Goal: Task Accomplishment & Management: Use online tool/utility

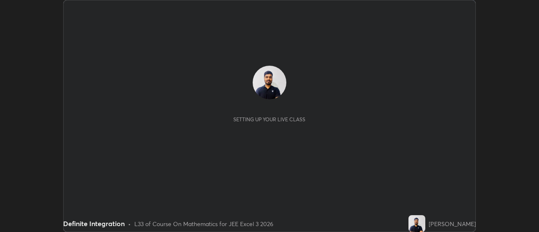
scroll to position [232, 539]
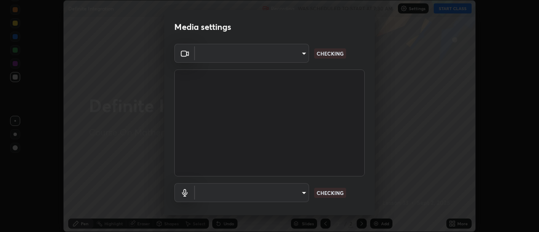
type input "caf49ec54a37a300f18a745029e6699aa5b4e8308e9b854ccb2be74767217637"
type input "c080e6ef351c87e958f7175a3d006ec0abb14e621287a1d223c132b4d988b3e6"
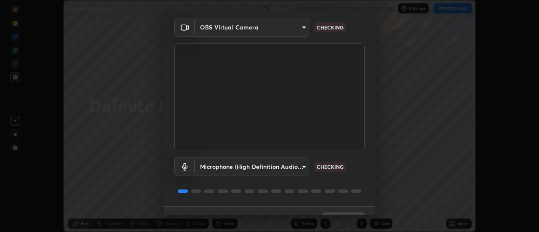
scroll to position [44, 0]
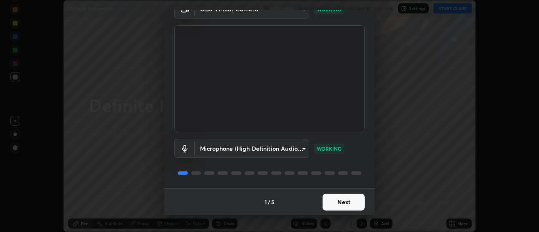
click at [358, 201] on button "Next" at bounding box center [344, 202] width 42 height 17
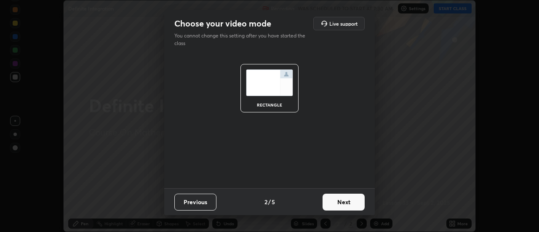
scroll to position [0, 0]
click at [359, 204] on button "Next" at bounding box center [344, 202] width 42 height 17
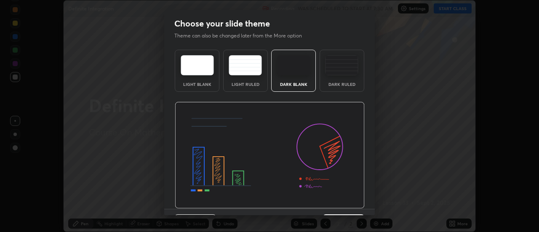
click at [360, 207] on img at bounding box center [270, 155] width 190 height 107
click at [364, 205] on div "Light Blank Light Ruled Dark Blank Dark Ruled" at bounding box center [269, 127] width 211 height 163
click at [364, 208] on div "Light Blank Light Ruled Dark Blank Dark Ruled" at bounding box center [269, 127] width 211 height 163
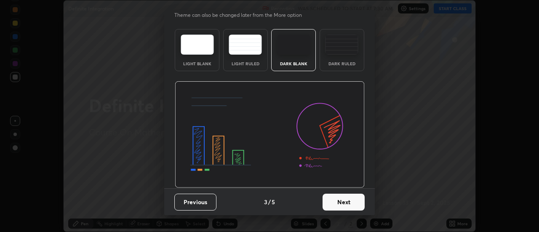
click at [353, 200] on button "Next" at bounding box center [344, 202] width 42 height 17
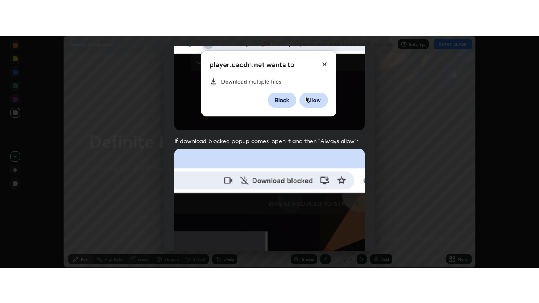
scroll to position [216, 0]
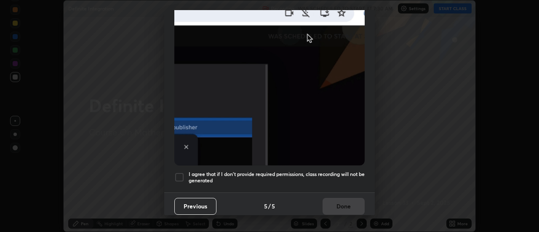
click at [354, 171] on h5 "I agree that if I don't provide required permissions, class recording will not …" at bounding box center [277, 177] width 176 height 13
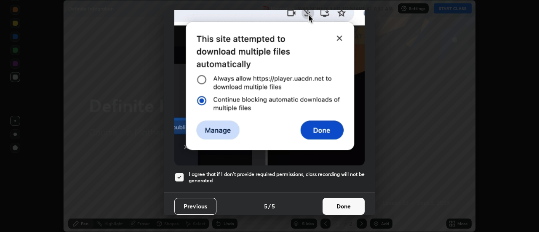
click at [350, 203] on button "Done" at bounding box center [344, 206] width 42 height 17
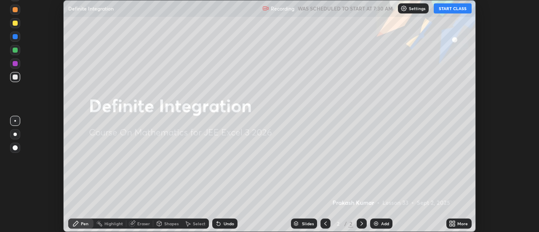
click at [465, 227] on div "More" at bounding box center [459, 224] width 25 height 10
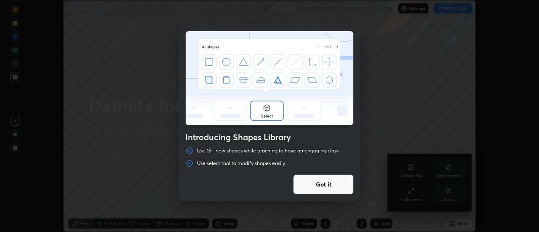
click at [410, 197] on div "Introducing Shapes Library Use 15+ new shapes while teaching to have an engagin…" at bounding box center [269, 116] width 539 height 232
click at [345, 187] on button "Got it" at bounding box center [323, 184] width 61 height 20
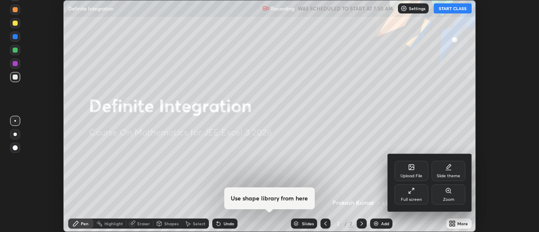
click at [459, 225] on div at bounding box center [269, 116] width 539 height 232
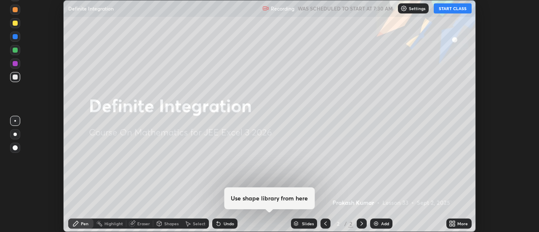
click at [454, 222] on icon at bounding box center [454, 222] width 2 height 2
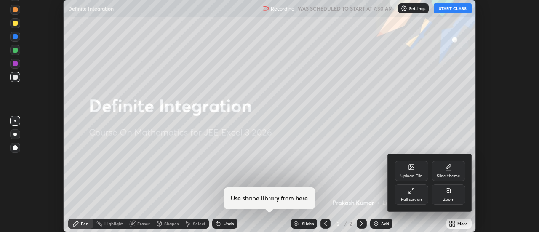
click at [419, 196] on div "Full screen" at bounding box center [412, 195] width 34 height 20
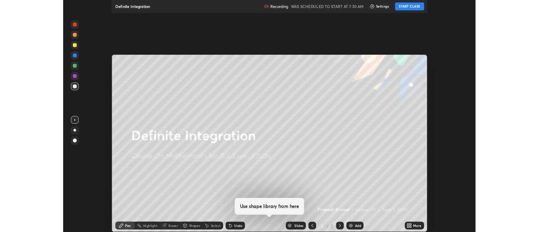
scroll to position [303, 539]
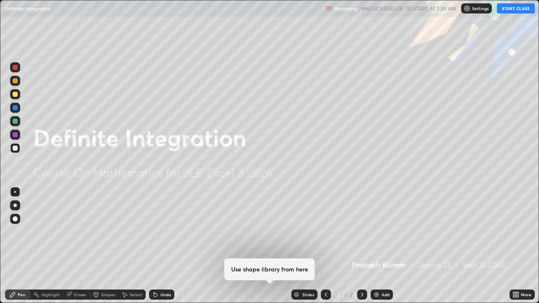
click at [513, 9] on button "START CLASS" at bounding box center [516, 8] width 38 height 10
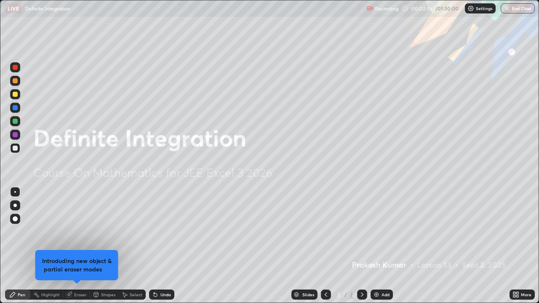
click at [482, 232] on div "Slides 2 / 2 Add" at bounding box center [341, 295] width 335 height 17
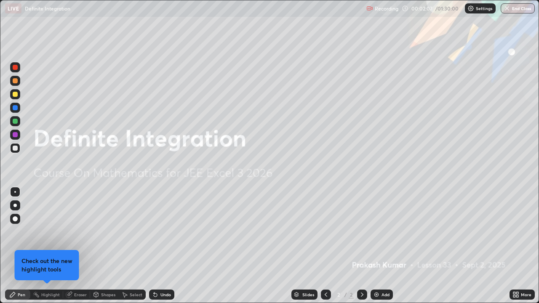
click at [382, 232] on div "Add" at bounding box center [386, 295] width 8 height 4
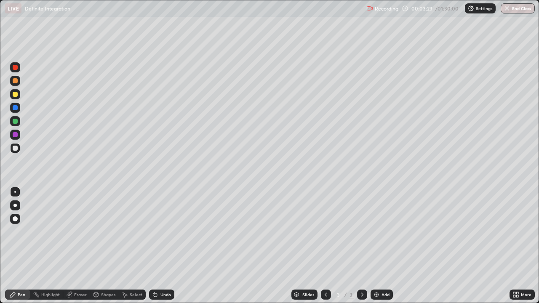
click at [18, 149] on div at bounding box center [15, 148] width 10 height 10
click at [16, 96] on div at bounding box center [15, 94] width 5 height 5
click at [79, 232] on div "Eraser" at bounding box center [80, 295] width 13 height 4
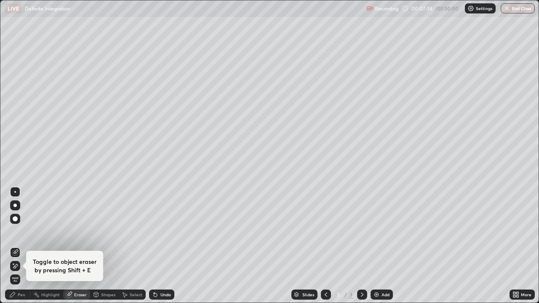
click at [13, 232] on icon at bounding box center [13, 264] width 1 height 1
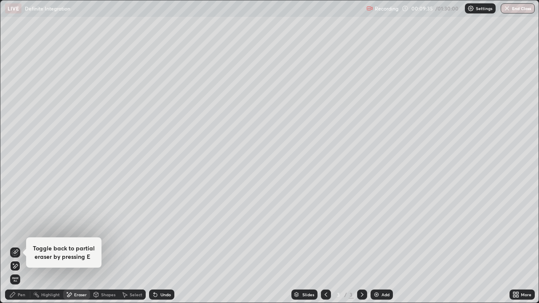
click at [23, 232] on div "Pen" at bounding box center [22, 295] width 8 height 4
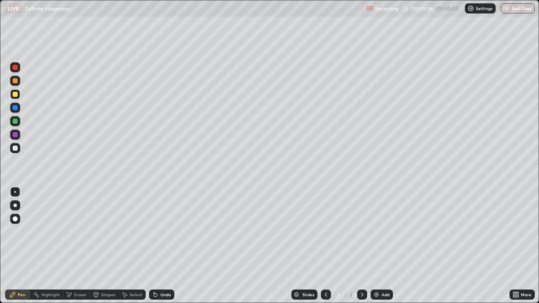
click at [19, 148] on div at bounding box center [15, 148] width 10 height 10
click at [16, 94] on div at bounding box center [15, 94] width 5 height 5
click at [17, 147] on div at bounding box center [15, 148] width 5 height 5
click at [380, 232] on div "Add" at bounding box center [382, 295] width 22 height 10
click at [327, 232] on div at bounding box center [326, 295] width 10 height 17
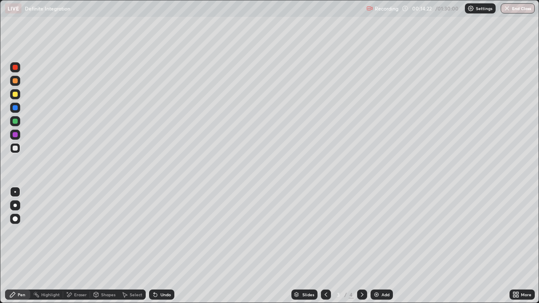
click at [362, 232] on icon at bounding box center [362, 295] width 7 height 7
click at [82, 232] on div "Eraser" at bounding box center [76, 295] width 27 height 10
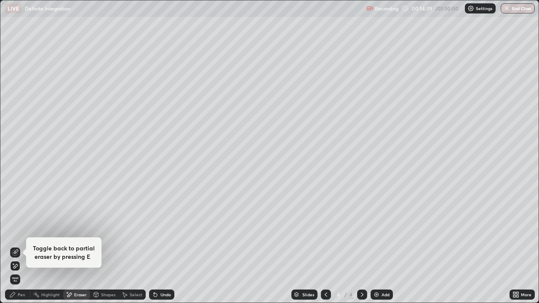
click at [19, 232] on div "Pen" at bounding box center [22, 295] width 8 height 4
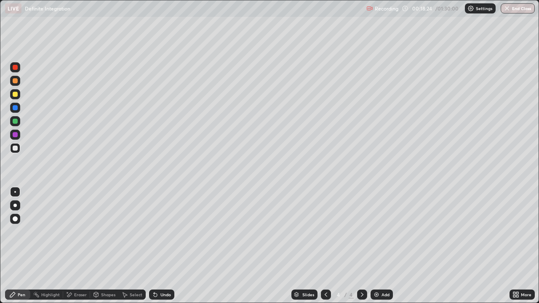
click at [380, 232] on div "Add" at bounding box center [382, 295] width 22 height 10
click at [324, 232] on icon at bounding box center [326, 295] width 7 height 7
click at [361, 232] on icon at bounding box center [362, 295] width 3 height 4
click at [161, 232] on div "Undo" at bounding box center [166, 295] width 11 height 4
click at [163, 232] on div "Undo" at bounding box center [166, 295] width 11 height 4
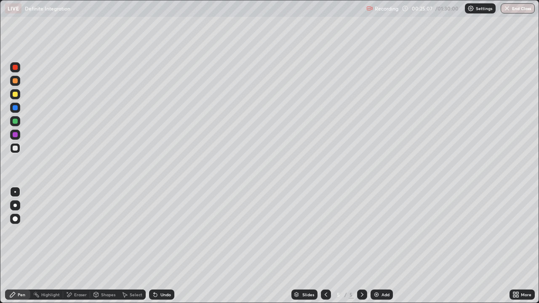
click at [19, 95] on div at bounding box center [15, 94] width 10 height 10
click at [15, 149] on div at bounding box center [15, 148] width 5 height 5
click at [166, 232] on div "Undo" at bounding box center [166, 295] width 11 height 4
click at [165, 232] on div "Undo" at bounding box center [166, 295] width 11 height 4
click at [471, 232] on div "Slides 5 / 5 Add" at bounding box center [341, 295] width 335 height 17
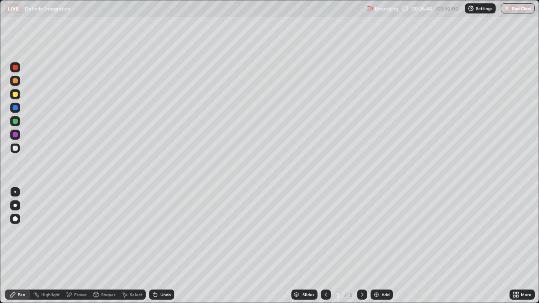
click at [466, 232] on div "Slides 5 / 5 Add" at bounding box center [341, 295] width 335 height 17
click at [326, 232] on icon at bounding box center [326, 295] width 7 height 7
click at [364, 232] on div at bounding box center [362, 295] width 10 height 10
click at [80, 232] on div "Eraser" at bounding box center [76, 295] width 27 height 10
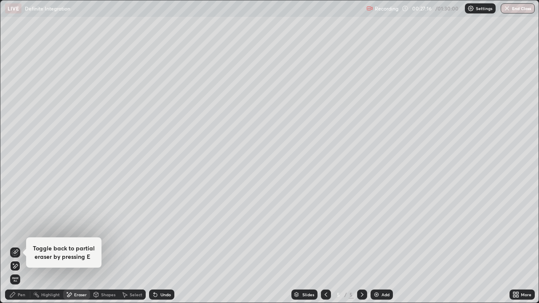
click at [163, 232] on div "Undo" at bounding box center [166, 295] width 11 height 4
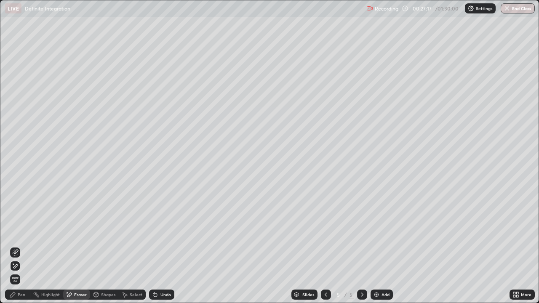
click at [24, 232] on div "Pen" at bounding box center [17, 295] width 25 height 10
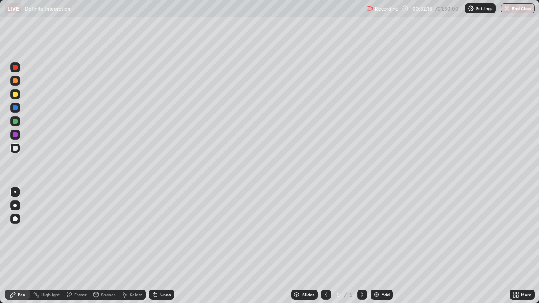
click at [376, 232] on img at bounding box center [376, 295] width 7 height 7
click at [165, 232] on div "Undo" at bounding box center [166, 295] width 11 height 4
click at [169, 232] on div "Undo" at bounding box center [166, 295] width 11 height 4
click at [379, 232] on img at bounding box center [376, 295] width 7 height 7
click at [16, 152] on div at bounding box center [15, 148] width 10 height 10
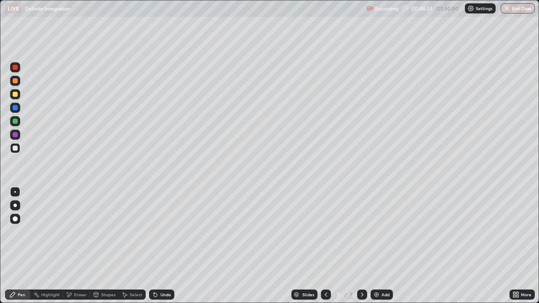
click at [19, 82] on div at bounding box center [15, 81] width 10 height 10
click at [16, 148] on div at bounding box center [15, 148] width 5 height 5
click at [154, 232] on icon at bounding box center [155, 295] width 7 height 7
click at [161, 232] on div "Undo" at bounding box center [166, 295] width 11 height 4
click at [132, 232] on div "Select" at bounding box center [136, 295] width 13 height 4
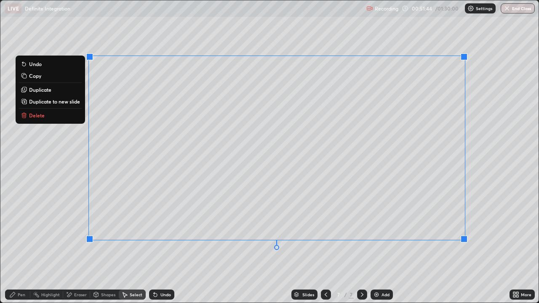
click at [359, 232] on div "0 ° Undo Copy Duplicate Duplicate to new slide Delete" at bounding box center [269, 151] width 538 height 303
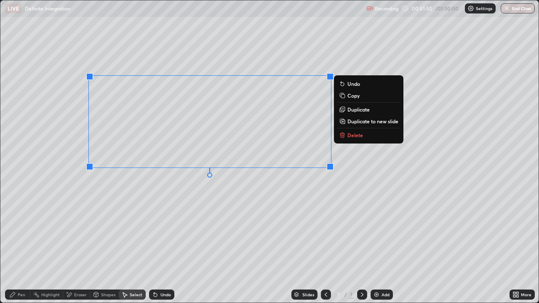
click at [21, 232] on div "Pen" at bounding box center [22, 295] width 8 height 4
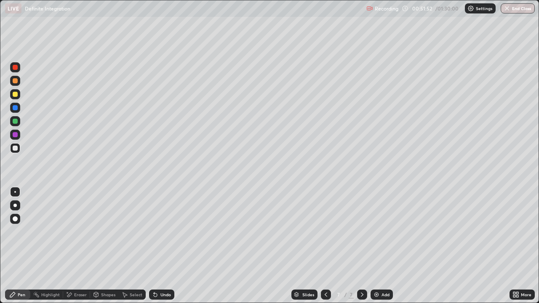
click at [15, 93] on div at bounding box center [15, 94] width 5 height 5
click at [325, 232] on icon at bounding box center [326, 295] width 3 height 4
click at [321, 232] on div at bounding box center [326, 295] width 10 height 10
click at [323, 232] on icon at bounding box center [326, 295] width 7 height 7
click at [325, 232] on icon at bounding box center [326, 295] width 7 height 7
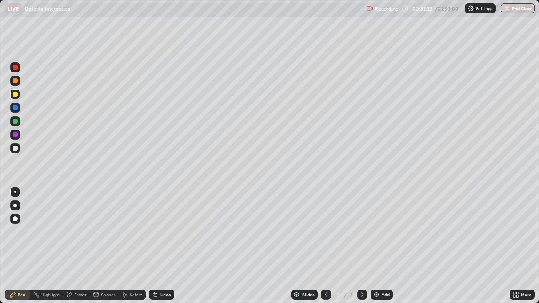
click at [325, 232] on icon at bounding box center [326, 295] width 7 height 7
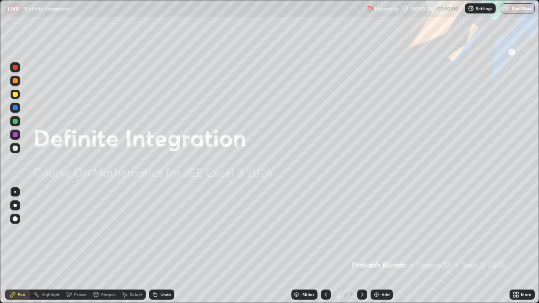
click at [362, 232] on icon at bounding box center [362, 295] width 7 height 7
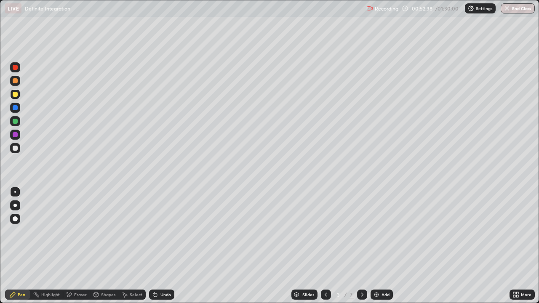
click at [366, 232] on div at bounding box center [362, 295] width 10 height 10
click at [365, 232] on div at bounding box center [362, 295] width 10 height 10
click at [362, 232] on icon at bounding box center [362, 295] width 7 height 7
click at [19, 150] on div at bounding box center [15, 148] width 10 height 10
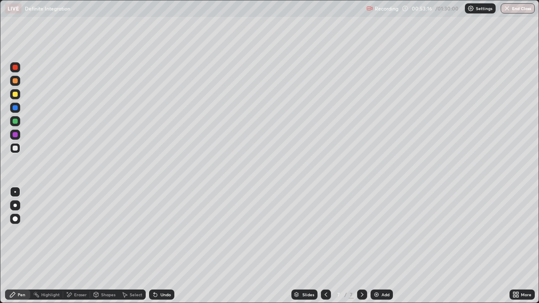
click at [19, 135] on div at bounding box center [15, 135] width 10 height 10
click at [16, 148] on div at bounding box center [15, 148] width 5 height 5
click at [428, 232] on div "Slides 7 / 7 Add" at bounding box center [341, 295] width 335 height 17
click at [323, 232] on icon at bounding box center [326, 295] width 7 height 7
click at [362, 232] on icon at bounding box center [362, 295] width 7 height 7
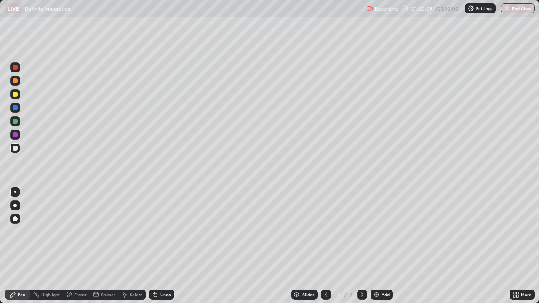
click at [383, 232] on div "Add" at bounding box center [386, 295] width 8 height 4
click at [162, 232] on div "Undo" at bounding box center [166, 295] width 11 height 4
click at [18, 96] on div at bounding box center [15, 94] width 10 height 10
click at [16, 94] on div at bounding box center [15, 94] width 5 height 5
click at [166, 232] on div "Undo" at bounding box center [166, 295] width 11 height 4
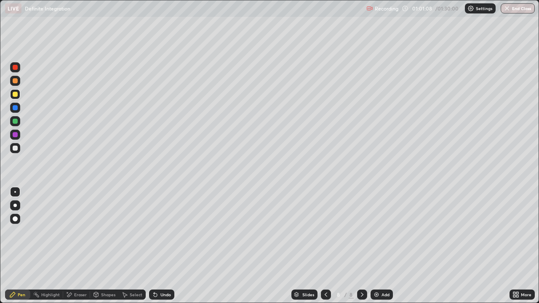
click at [164, 232] on div "Undo" at bounding box center [166, 295] width 11 height 4
click at [166, 232] on div "Undo" at bounding box center [166, 295] width 11 height 4
click at [163, 232] on div "Undo" at bounding box center [166, 295] width 11 height 4
click at [19, 149] on div at bounding box center [15, 148] width 10 height 10
click at [81, 232] on div "Eraser" at bounding box center [76, 295] width 27 height 10
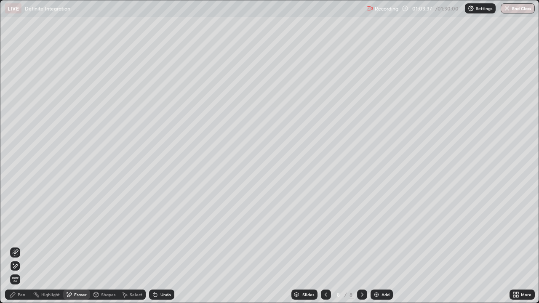
click at [29, 232] on div "Pen" at bounding box center [17, 295] width 25 height 10
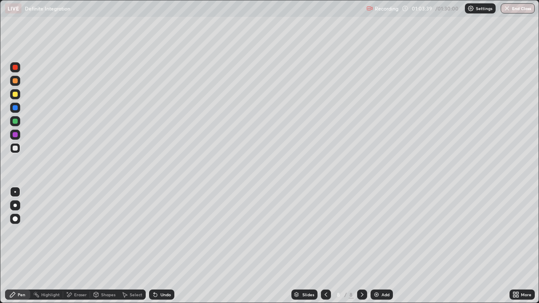
click at [17, 92] on div at bounding box center [15, 94] width 10 height 10
click at [16, 96] on div at bounding box center [15, 94] width 5 height 5
click at [85, 232] on div "Eraser" at bounding box center [76, 295] width 27 height 10
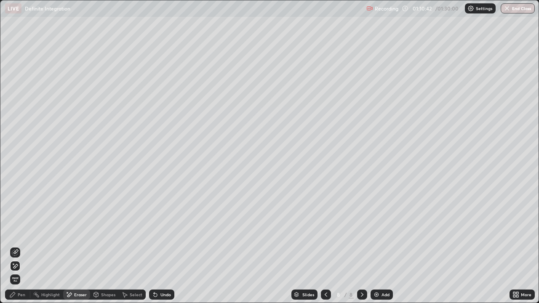
click at [20, 232] on div "Pen" at bounding box center [22, 295] width 8 height 4
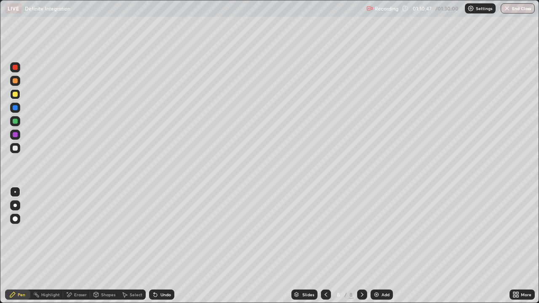
click at [163, 232] on div "Undo" at bounding box center [166, 295] width 11 height 4
click at [154, 232] on icon at bounding box center [155, 295] width 3 height 3
click at [104, 232] on div "Shapes" at bounding box center [108, 295] width 14 height 4
click at [22, 232] on div "Pen" at bounding box center [22, 295] width 8 height 4
click at [377, 232] on img at bounding box center [376, 295] width 7 height 7
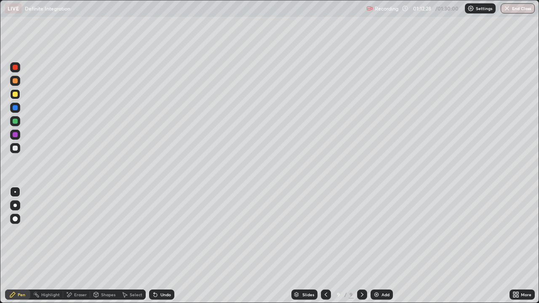
click at [17, 147] on div at bounding box center [15, 148] width 5 height 5
click at [78, 232] on div "Eraser" at bounding box center [80, 295] width 13 height 4
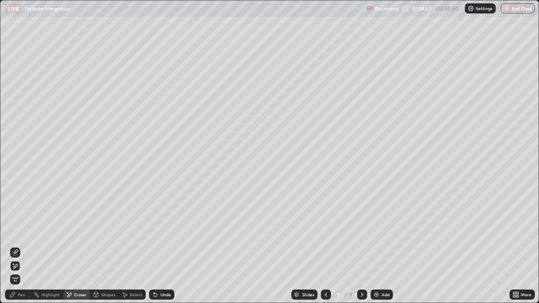
click at [23, 232] on div "Pen" at bounding box center [22, 295] width 8 height 4
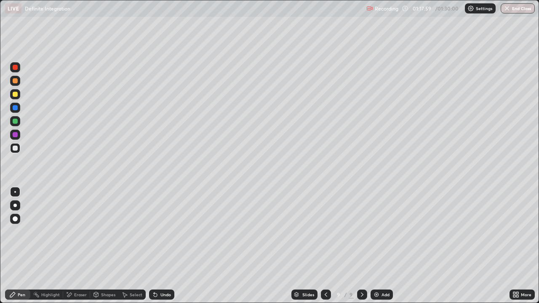
click at [532, 232] on div "More" at bounding box center [522, 295] width 25 height 10
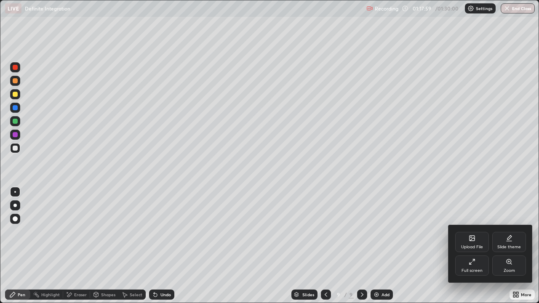
click at [472, 232] on div "Full screen" at bounding box center [472, 271] width 21 height 4
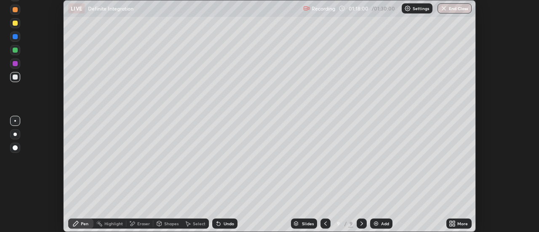
scroll to position [41901, 41594]
click at [458, 8] on button "End Class" at bounding box center [455, 8] width 34 height 10
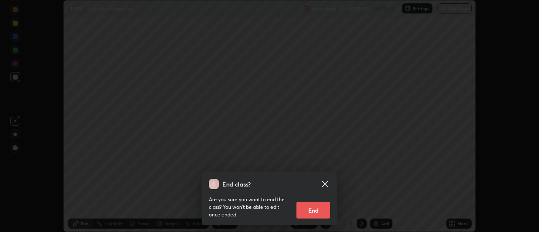
click at [307, 214] on button "End" at bounding box center [314, 210] width 34 height 17
